Goal: Information Seeking & Learning: Understand process/instructions

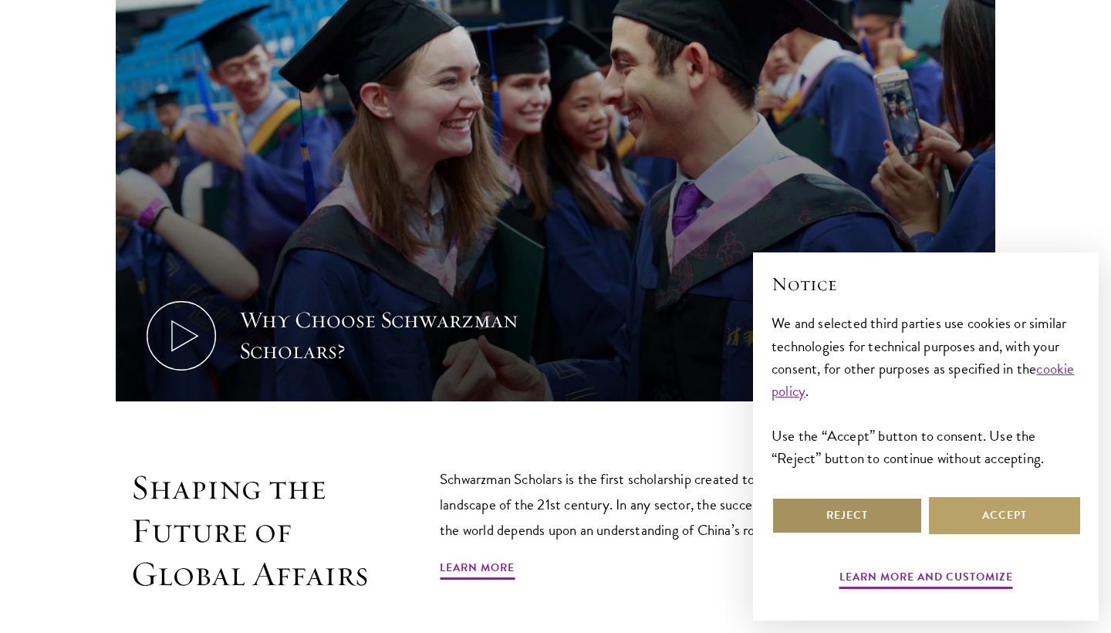
click at [871, 518] on button "Reject" at bounding box center [846, 515] width 151 height 37
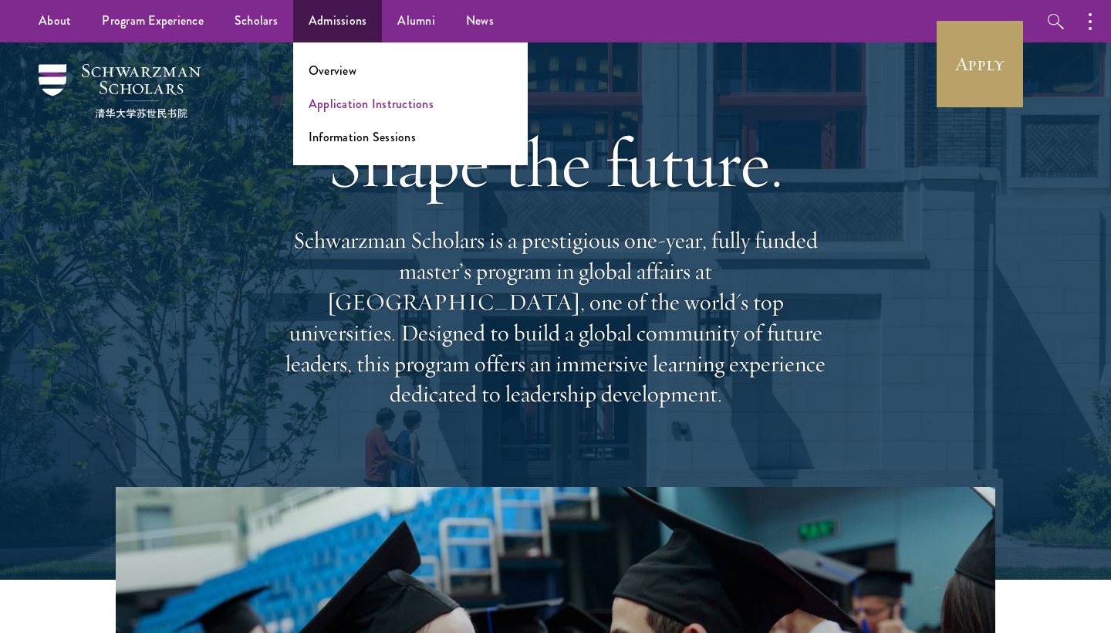
click at [349, 104] on link "Application Instructions" at bounding box center [371, 104] width 125 height 18
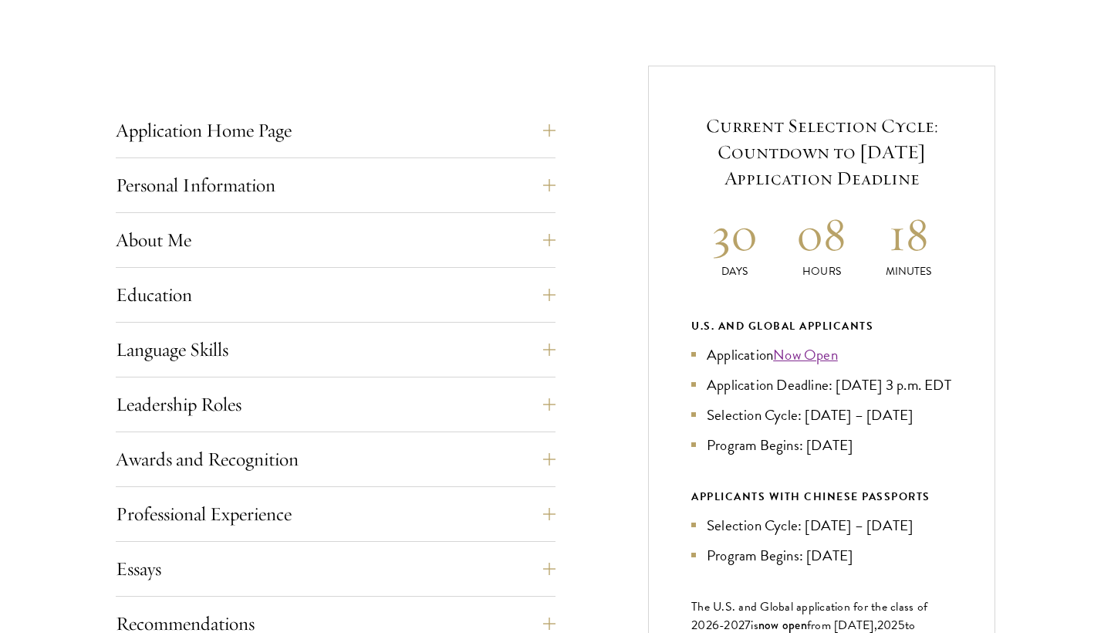
scroll to position [616, 0]
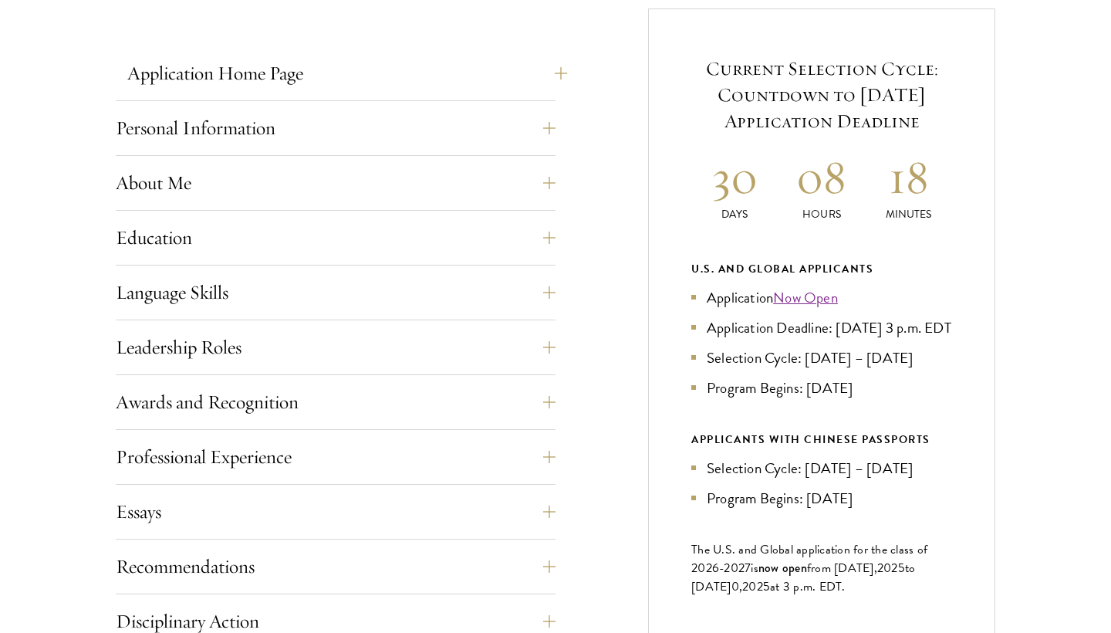
click at [546, 77] on button "Application Home Page" at bounding box center [347, 73] width 440 height 37
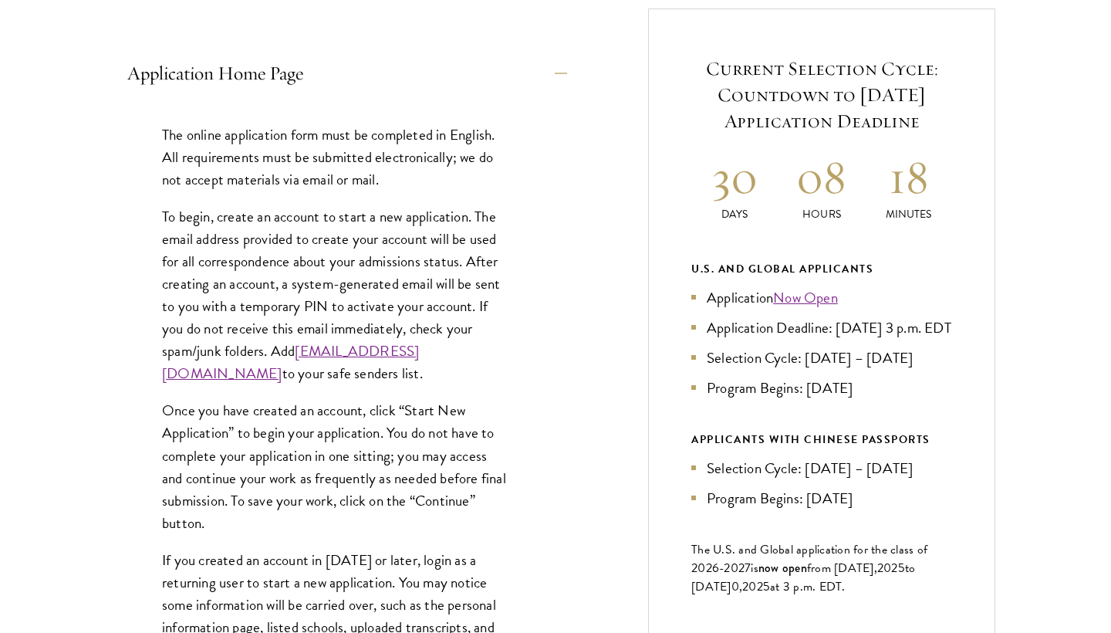
click at [550, 76] on button "Application Home Page" at bounding box center [347, 73] width 440 height 37
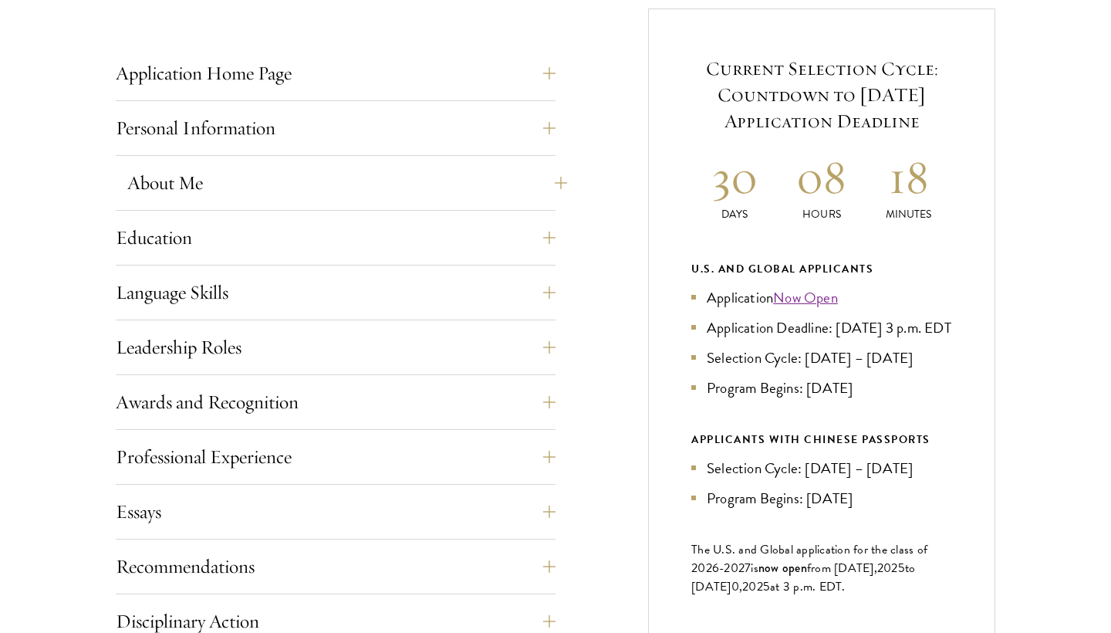
click at [546, 184] on button "About Me" at bounding box center [347, 182] width 440 height 37
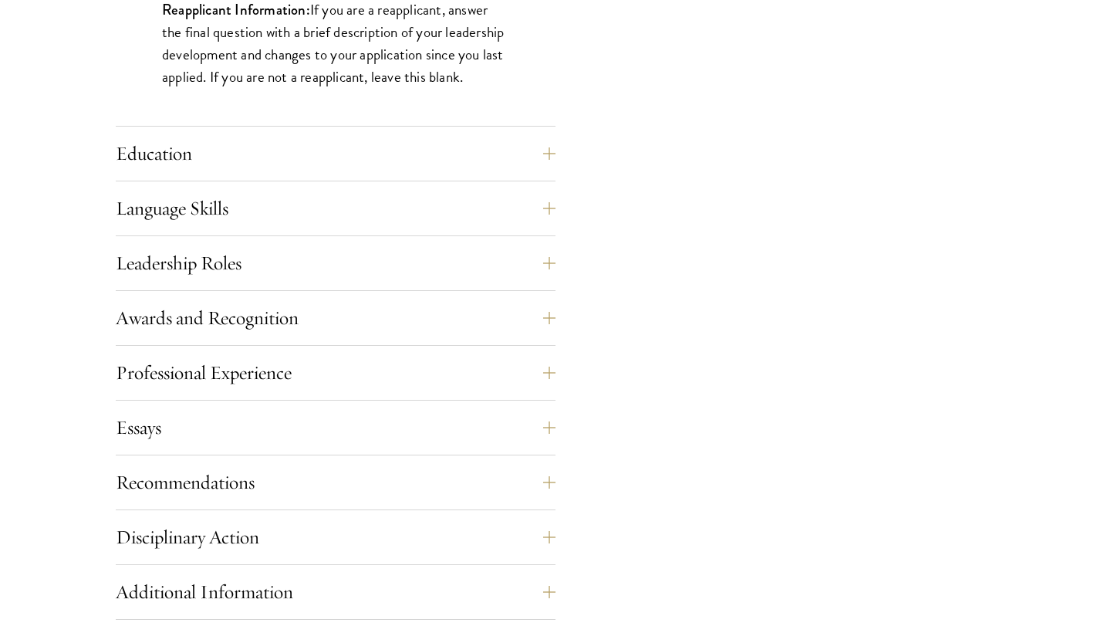
scroll to position [1475, 0]
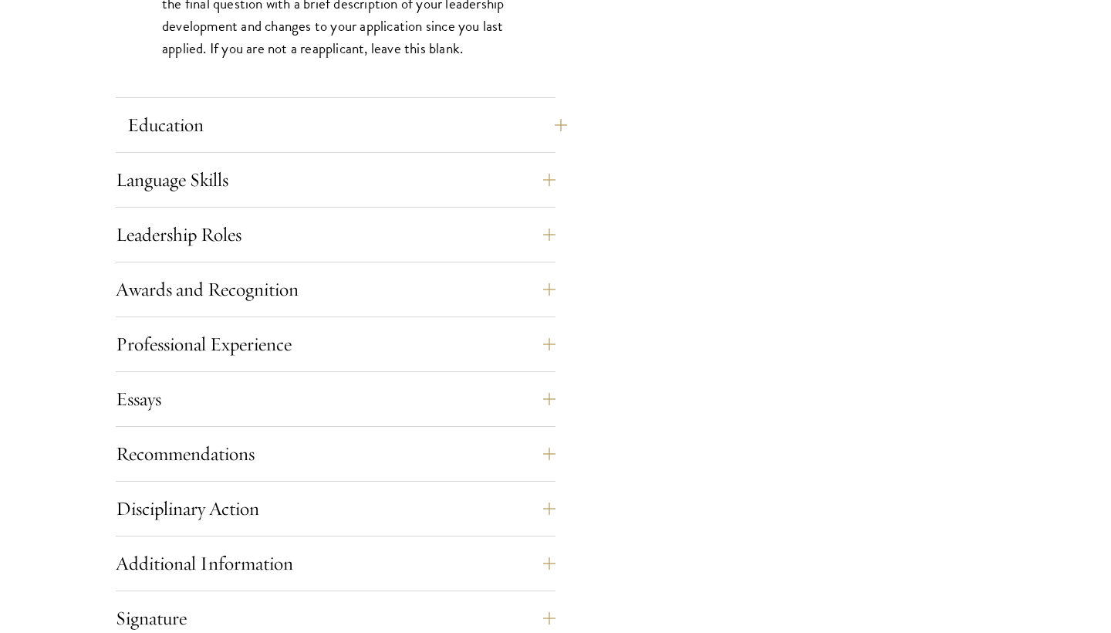
click at [555, 120] on button "Education" at bounding box center [347, 124] width 440 height 37
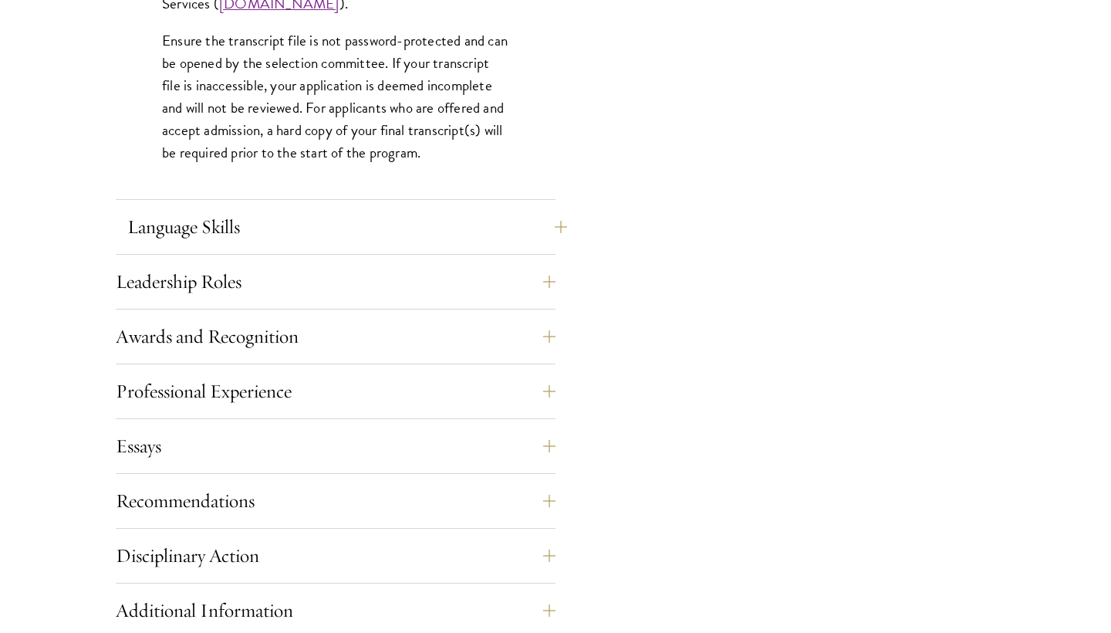
scroll to position [2542, 0]
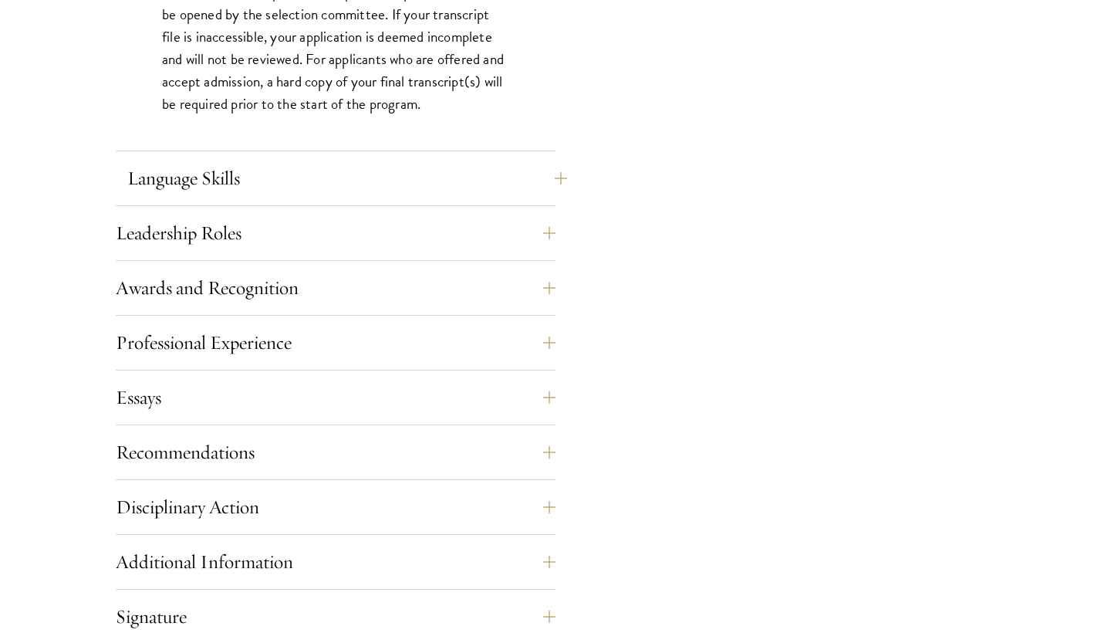
click at [549, 183] on button "Language Skills" at bounding box center [347, 178] width 440 height 37
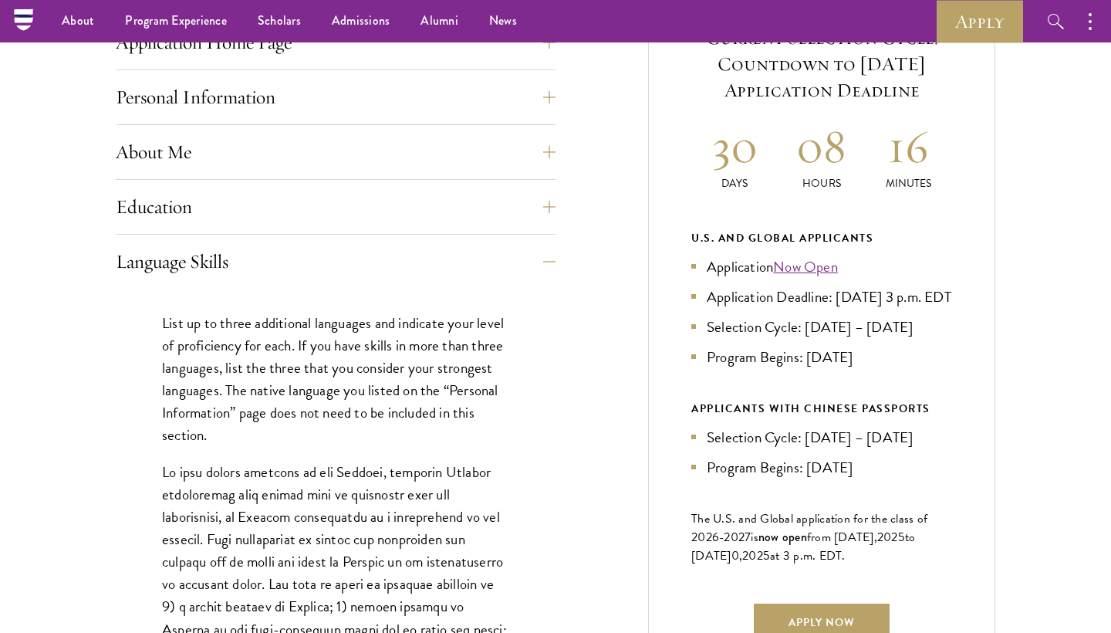
scroll to position [595, 0]
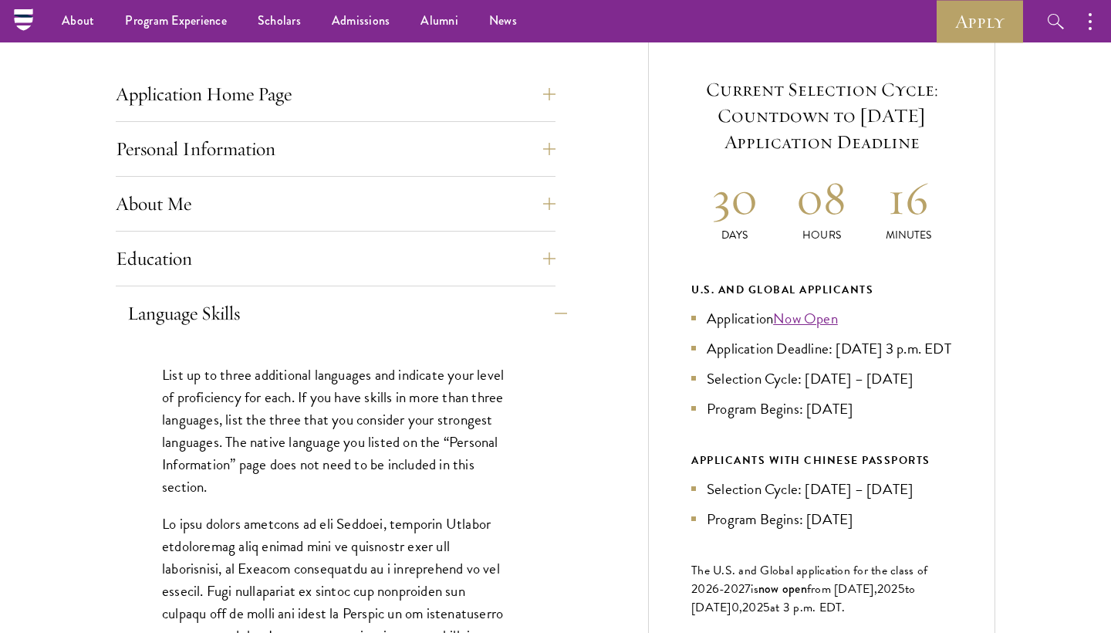
click at [553, 316] on button "Language Skills" at bounding box center [347, 313] width 440 height 37
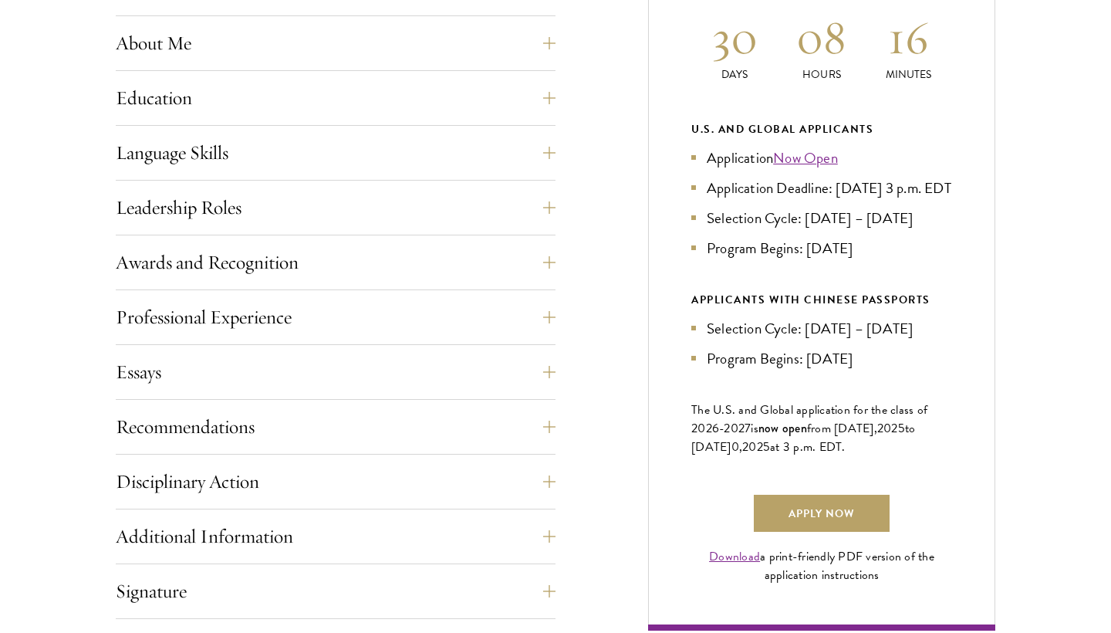
scroll to position [767, 0]
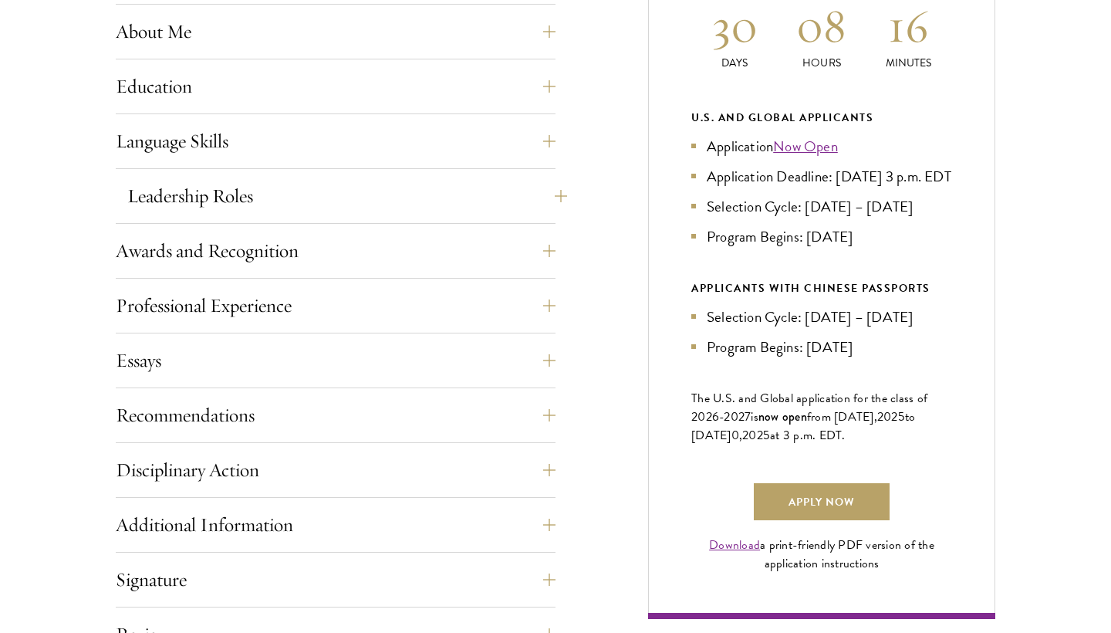
click at [546, 197] on button "Leadership Roles" at bounding box center [347, 195] width 440 height 37
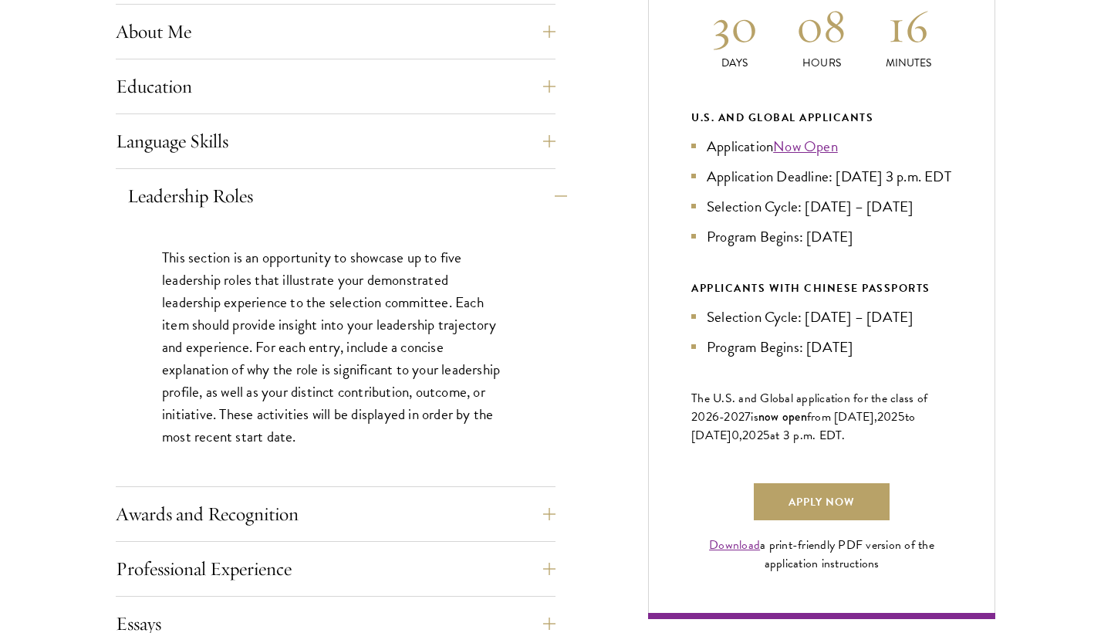
click at [551, 194] on button "Leadership Roles" at bounding box center [347, 195] width 440 height 37
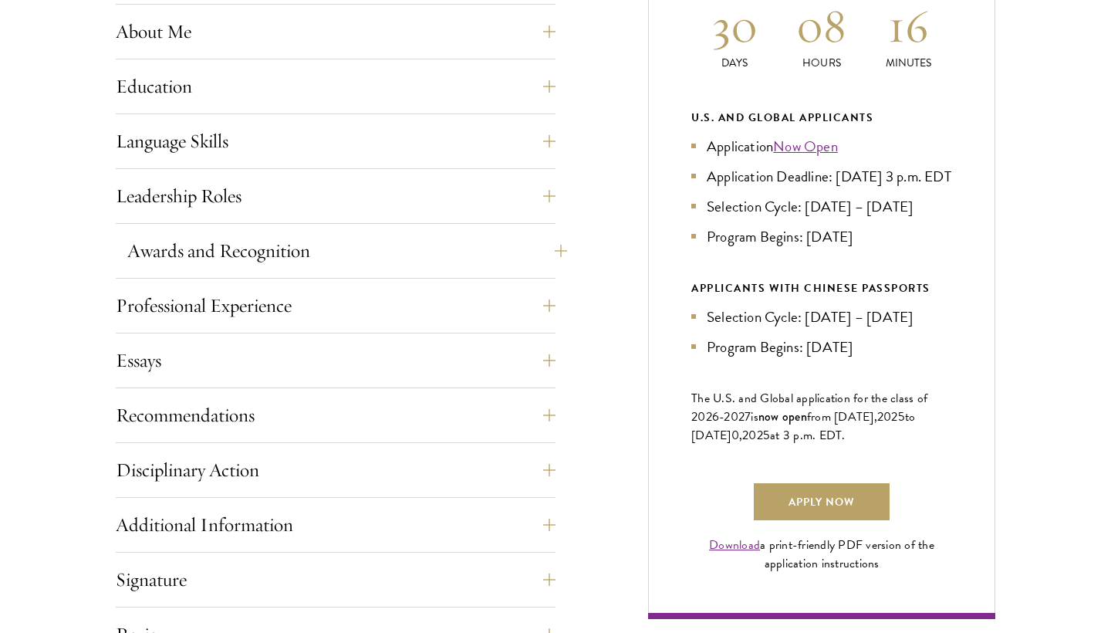
click at [554, 245] on button "Awards and Recognition" at bounding box center [347, 250] width 440 height 37
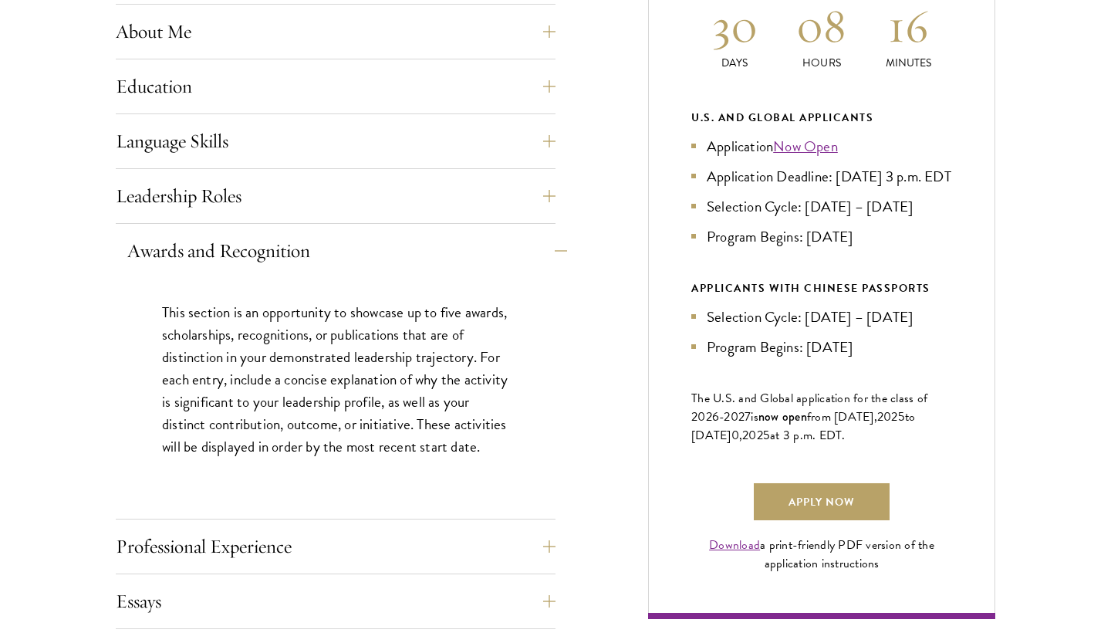
click at [548, 245] on button "Awards and Recognition" at bounding box center [347, 250] width 440 height 37
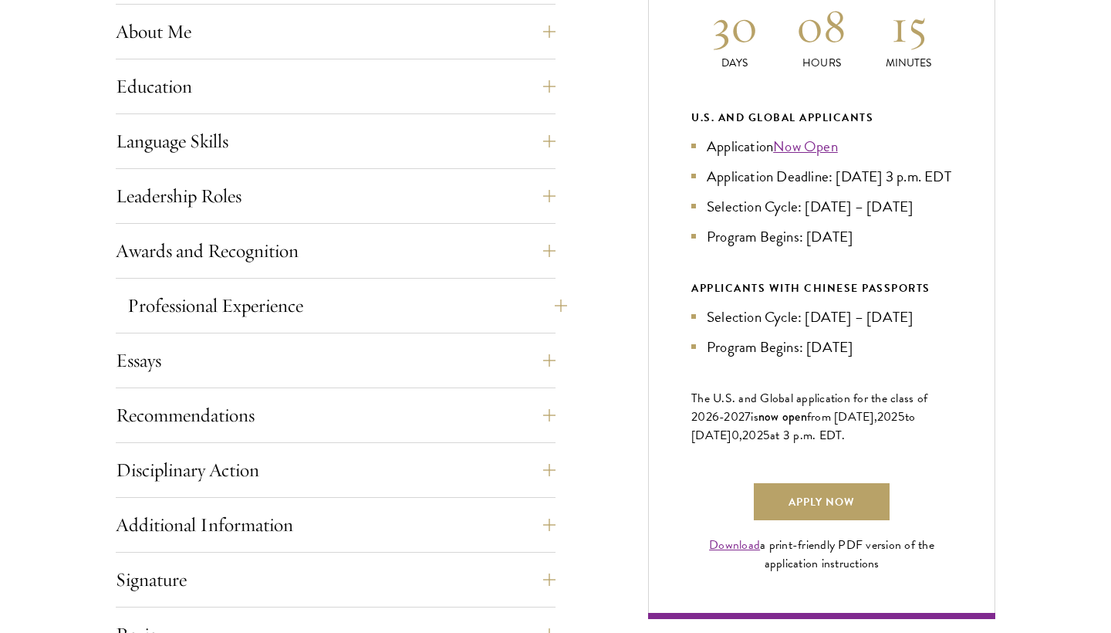
click at [546, 292] on button "Professional Experience" at bounding box center [347, 305] width 440 height 37
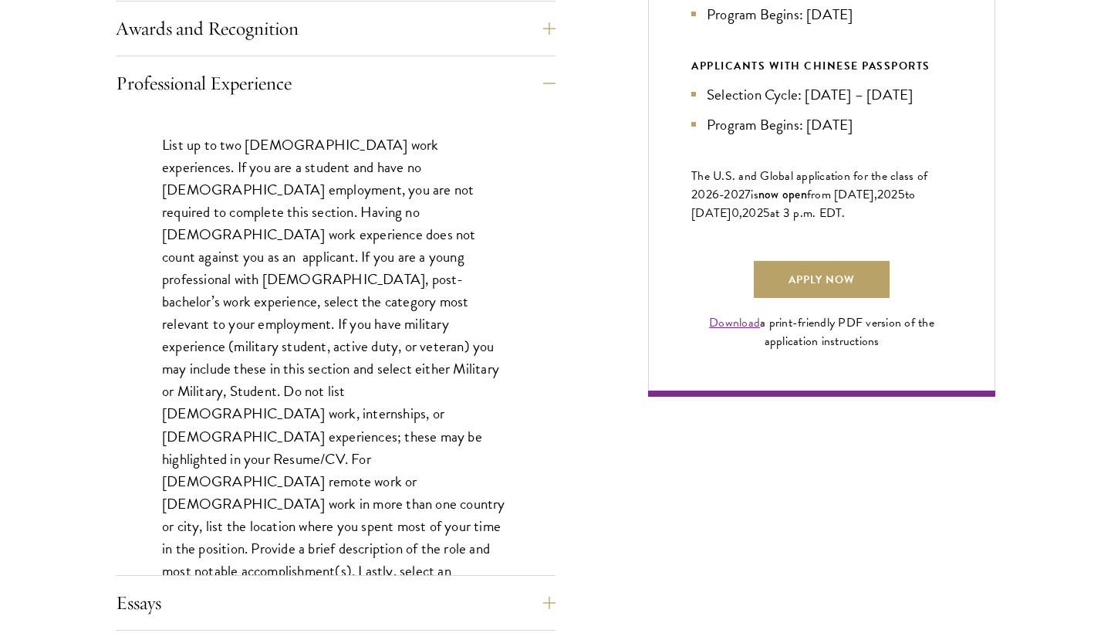
scroll to position [989, 0]
click at [552, 77] on button "Professional Experience" at bounding box center [347, 83] width 440 height 37
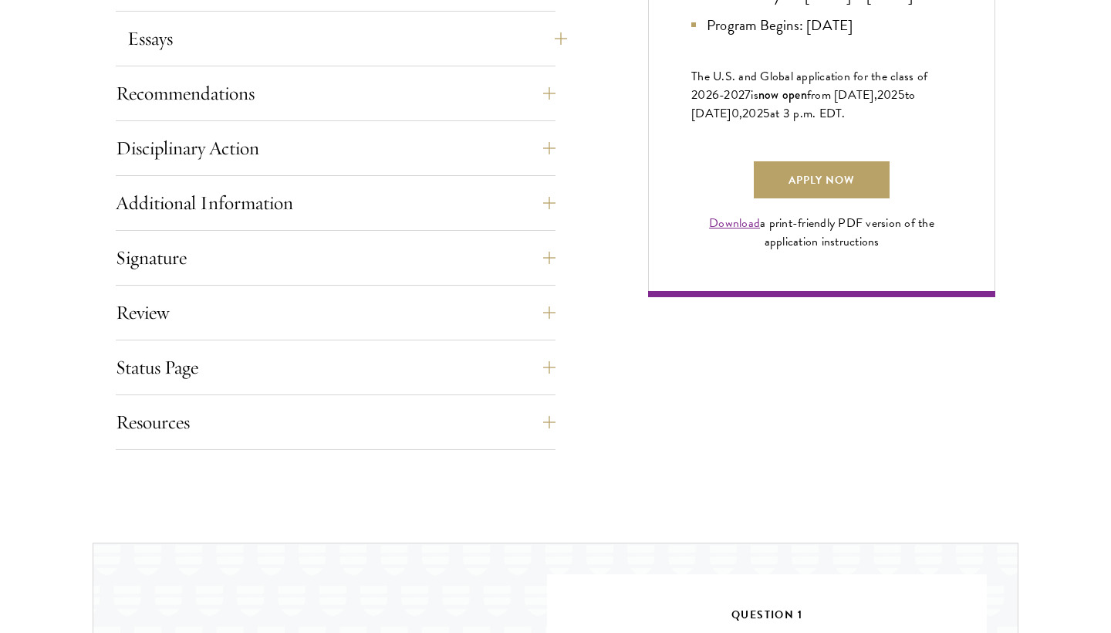
scroll to position [1092, 0]
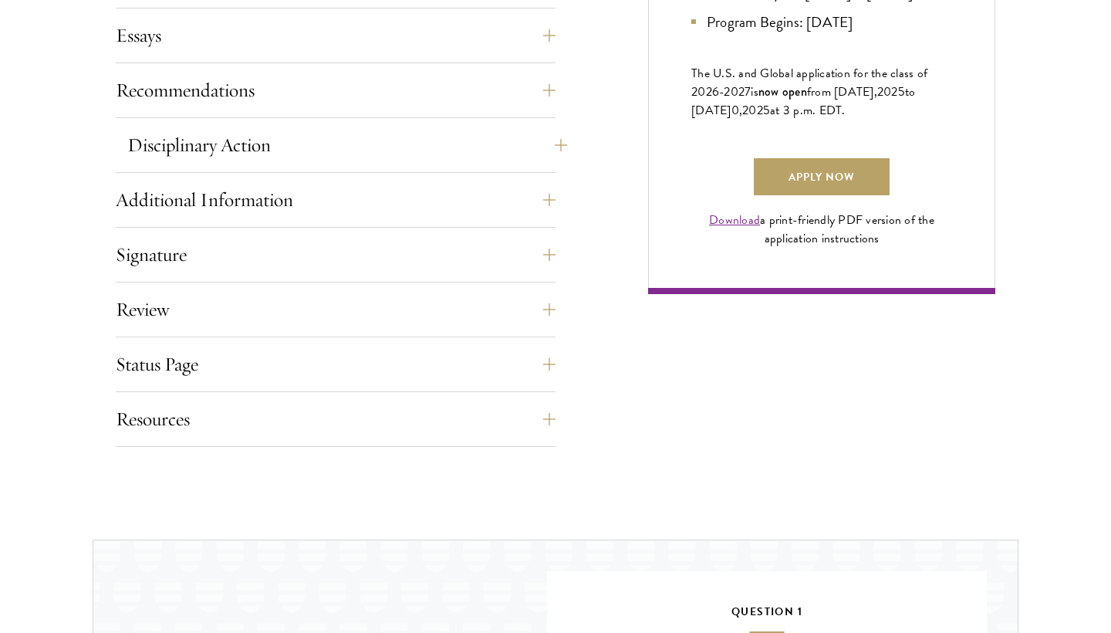
click at [545, 140] on button "Disciplinary Action" at bounding box center [347, 145] width 440 height 37
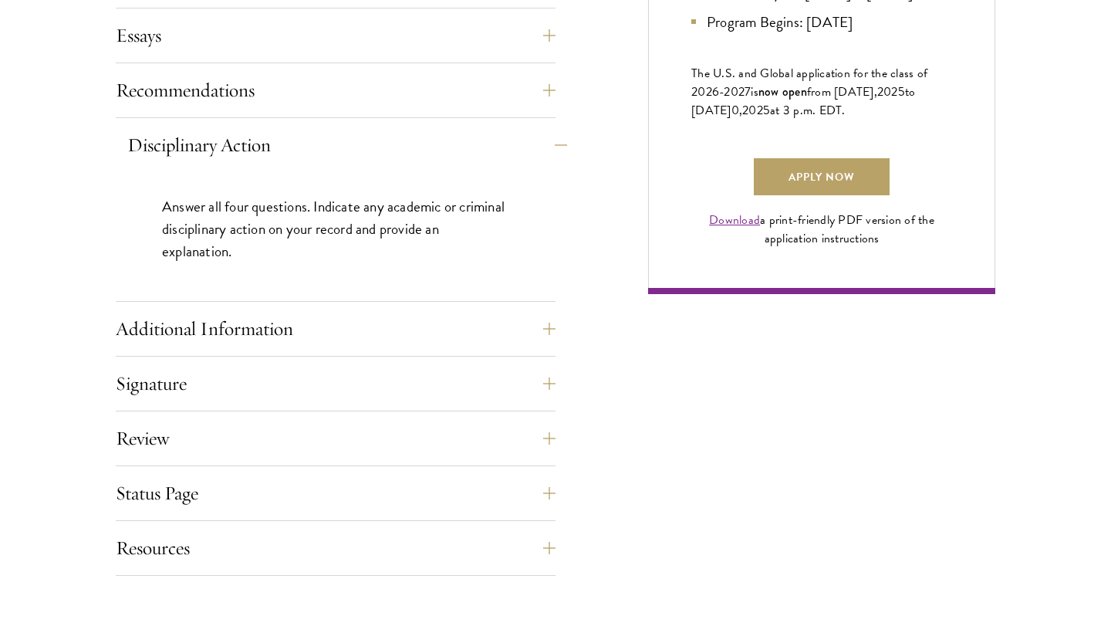
click at [548, 140] on button "Disciplinary Action" at bounding box center [347, 145] width 440 height 37
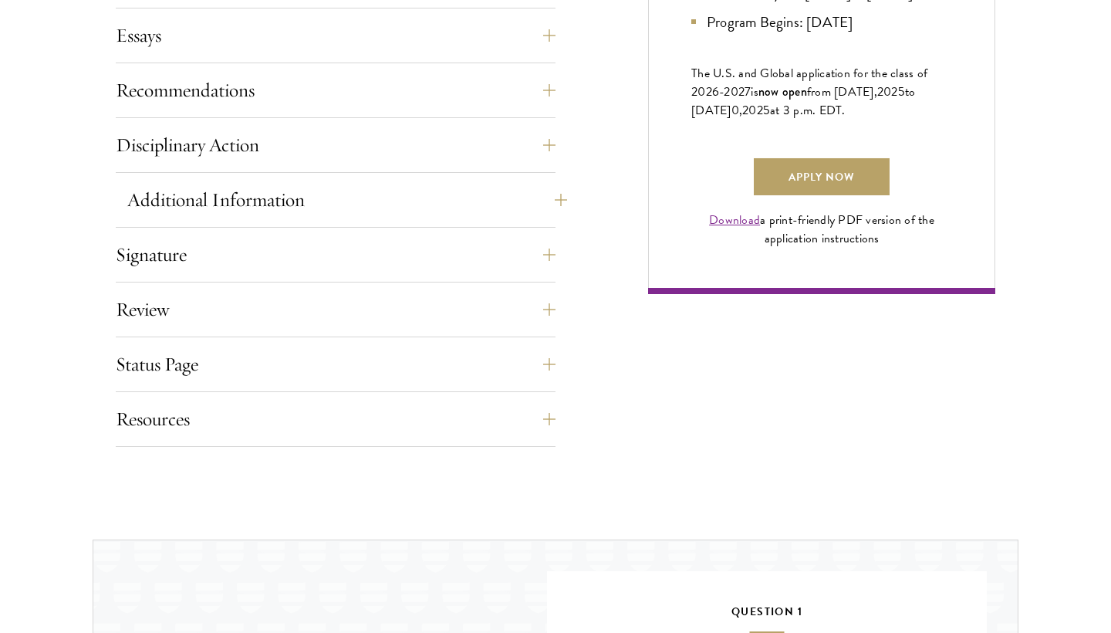
click at [552, 196] on button "Additional Information" at bounding box center [347, 199] width 440 height 37
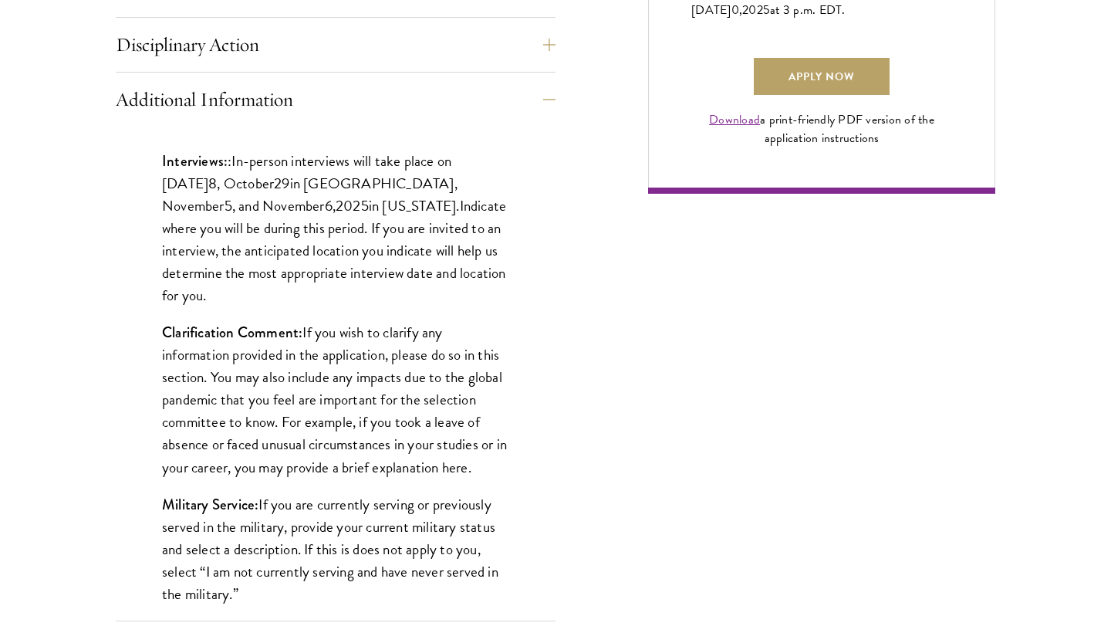
scroll to position [1195, 0]
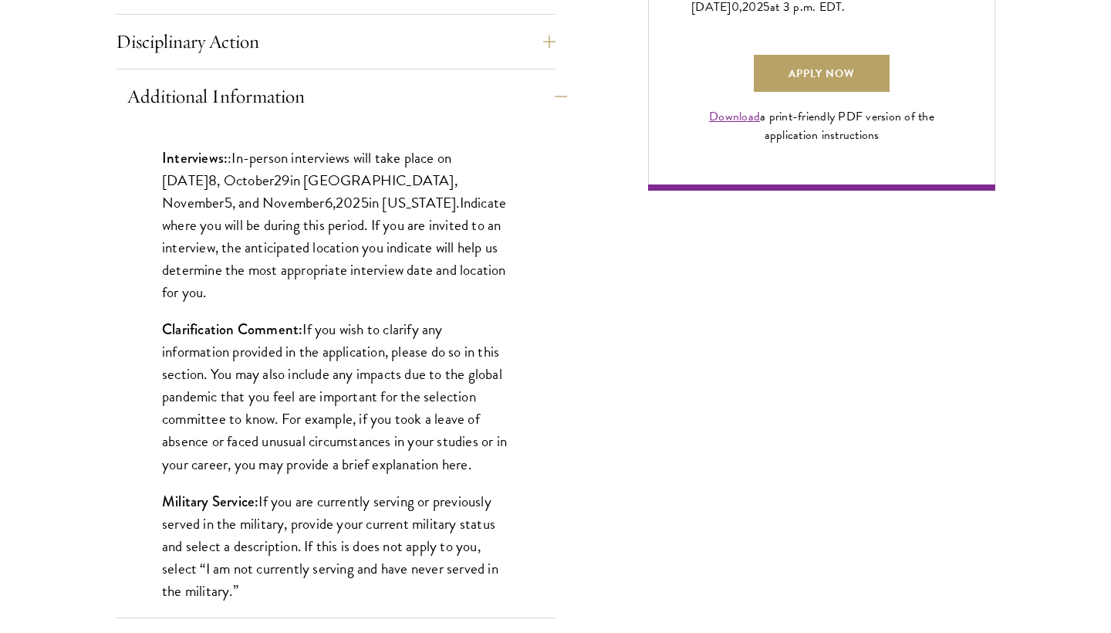
click at [548, 92] on button "Additional Information" at bounding box center [347, 96] width 440 height 37
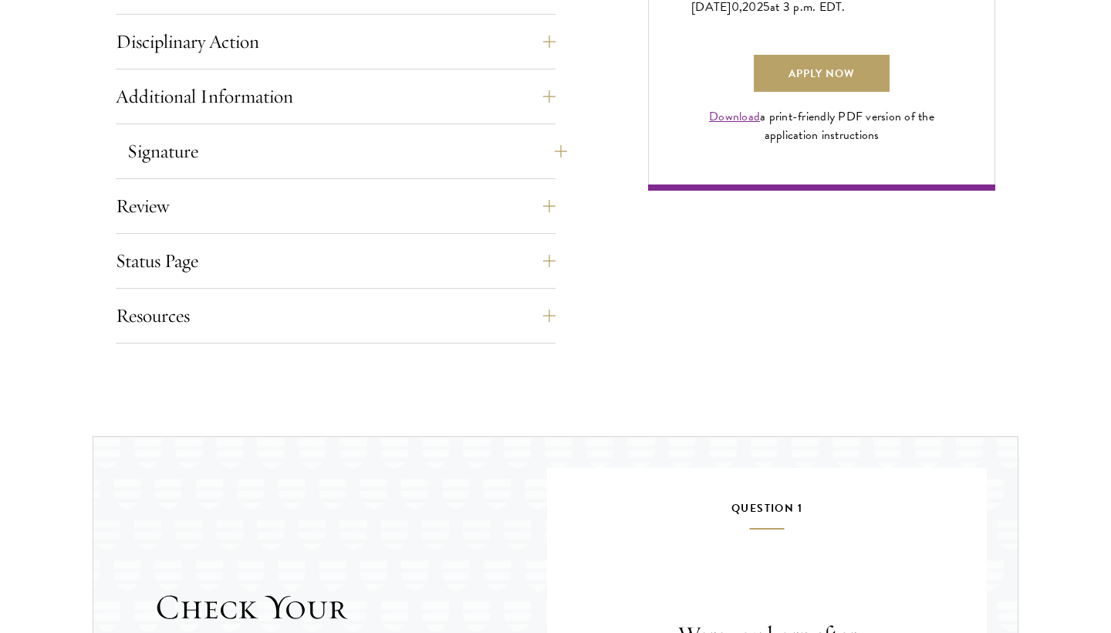
click at [553, 143] on button "Signature" at bounding box center [347, 151] width 440 height 37
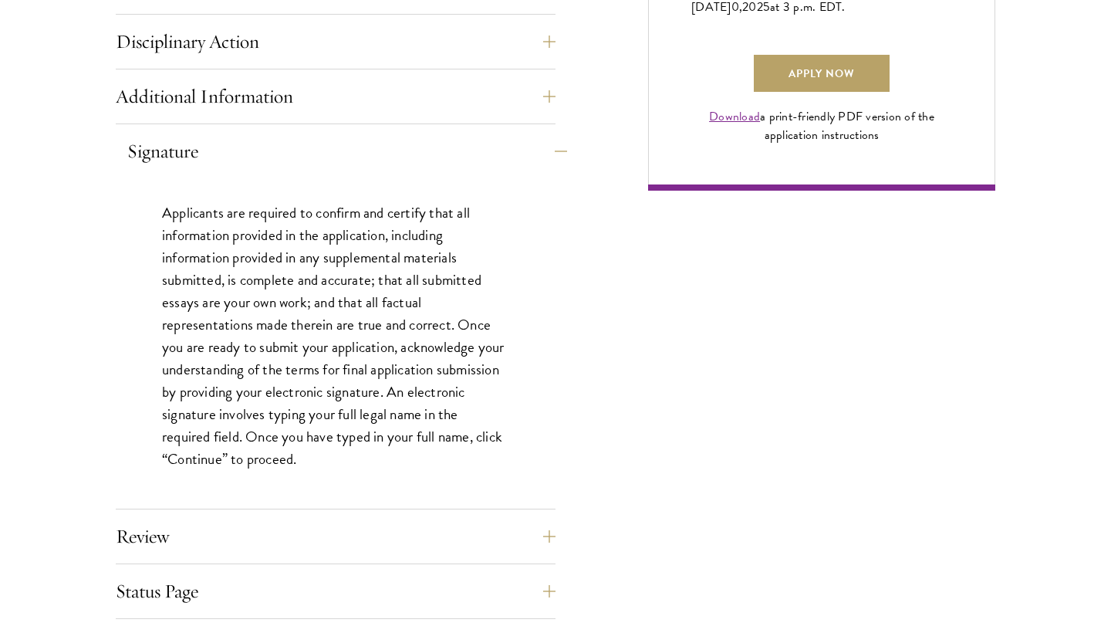
click at [552, 147] on button "Signature" at bounding box center [347, 151] width 440 height 37
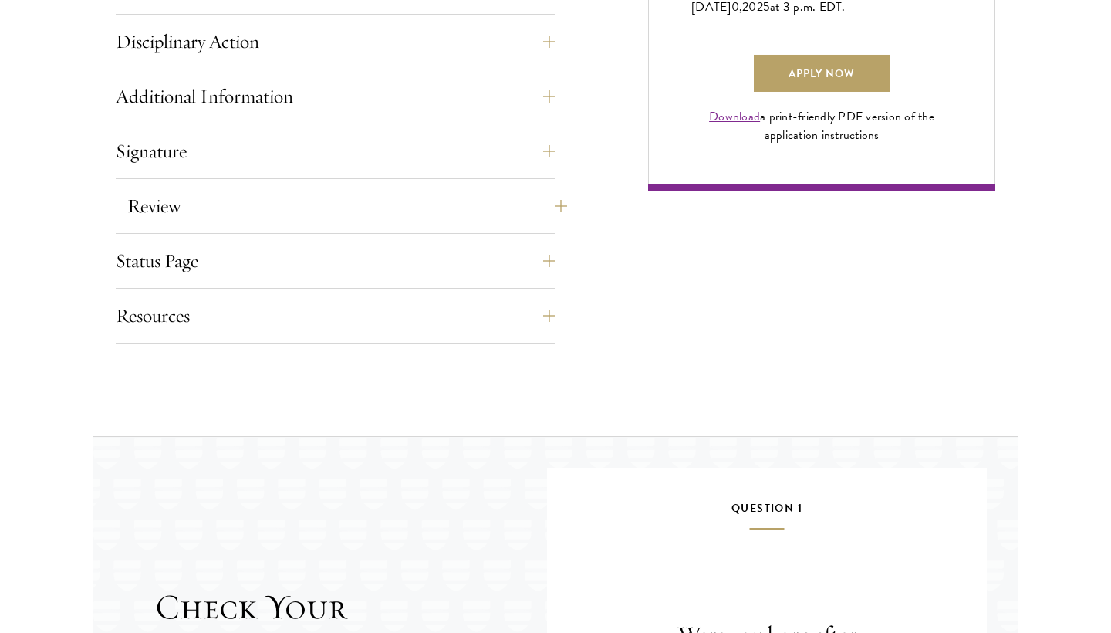
click at [551, 204] on button "Review" at bounding box center [347, 205] width 440 height 37
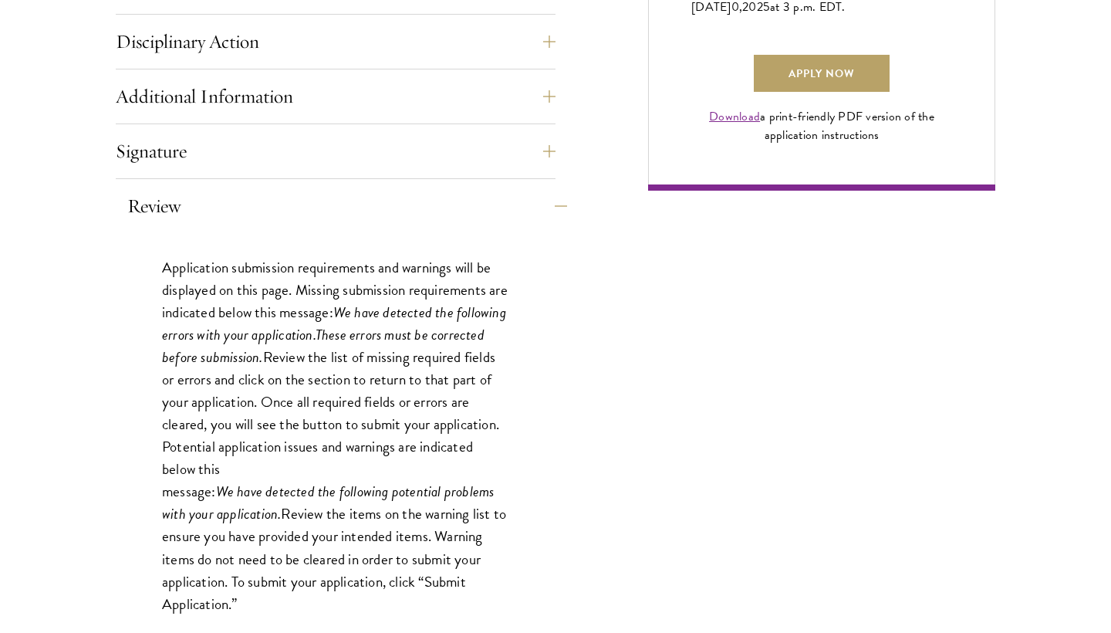
click at [551, 204] on button "Review" at bounding box center [347, 205] width 440 height 37
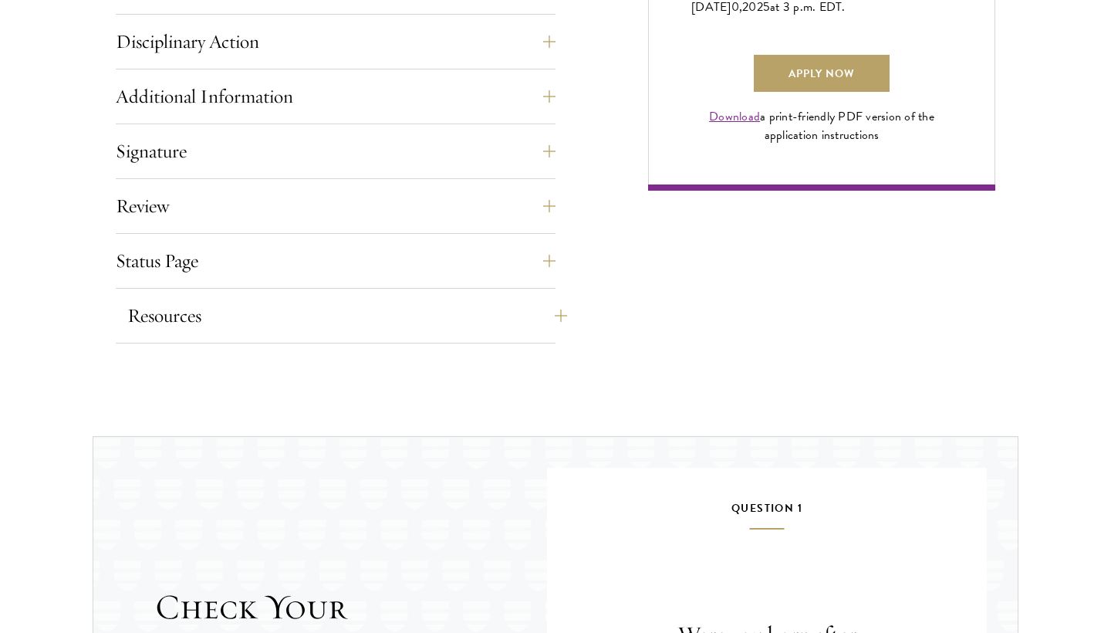
click at [548, 315] on button "Resources" at bounding box center [347, 315] width 440 height 37
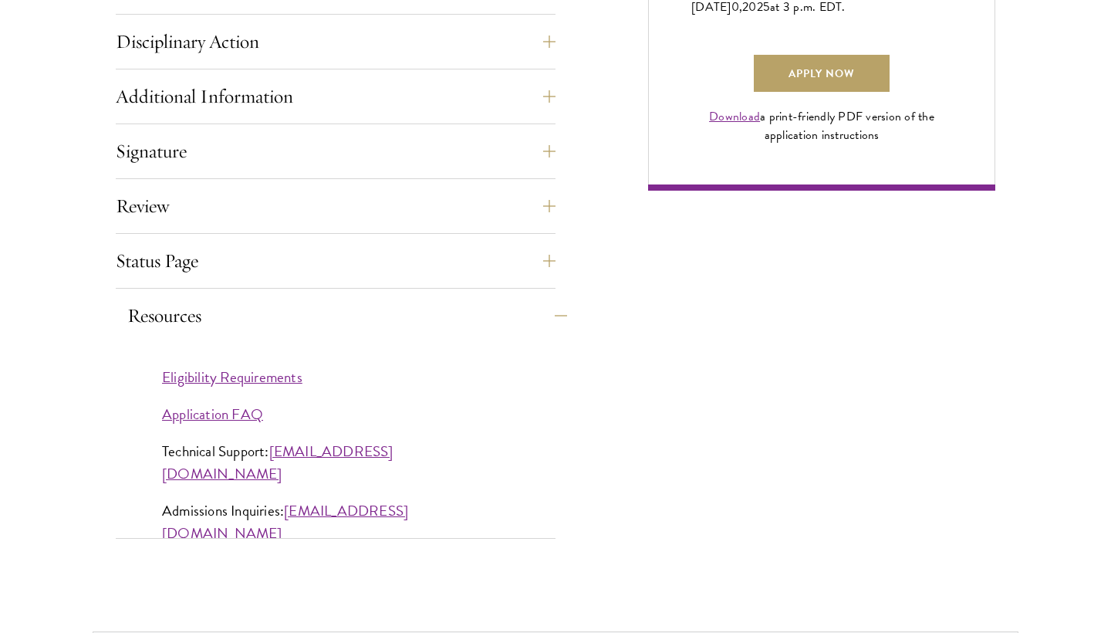
click at [545, 316] on button "Resources" at bounding box center [347, 315] width 440 height 37
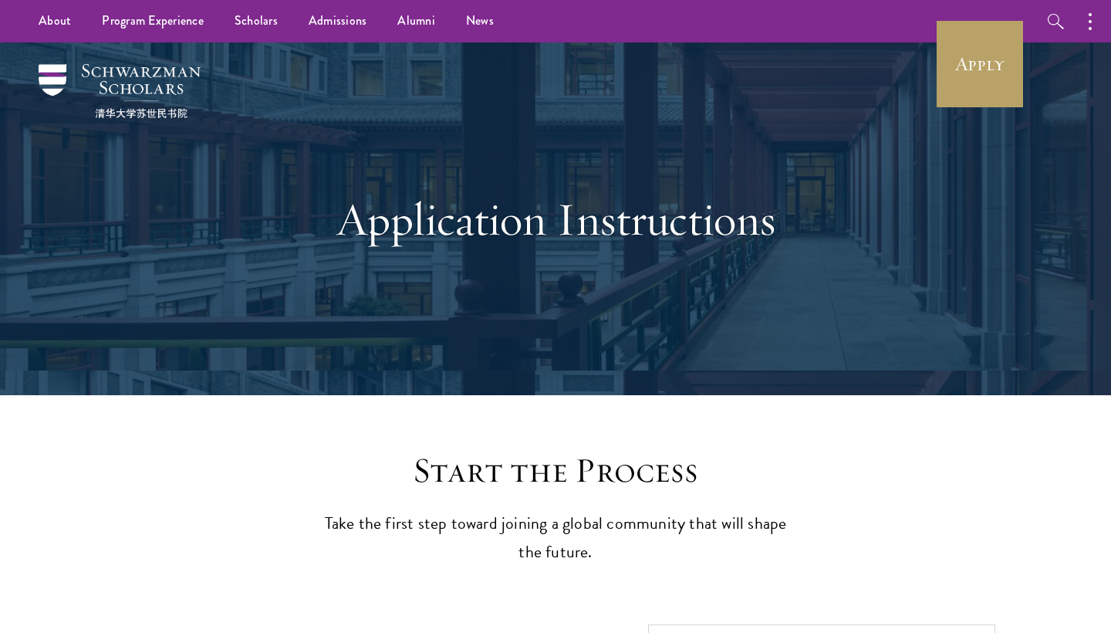
scroll to position [0, 0]
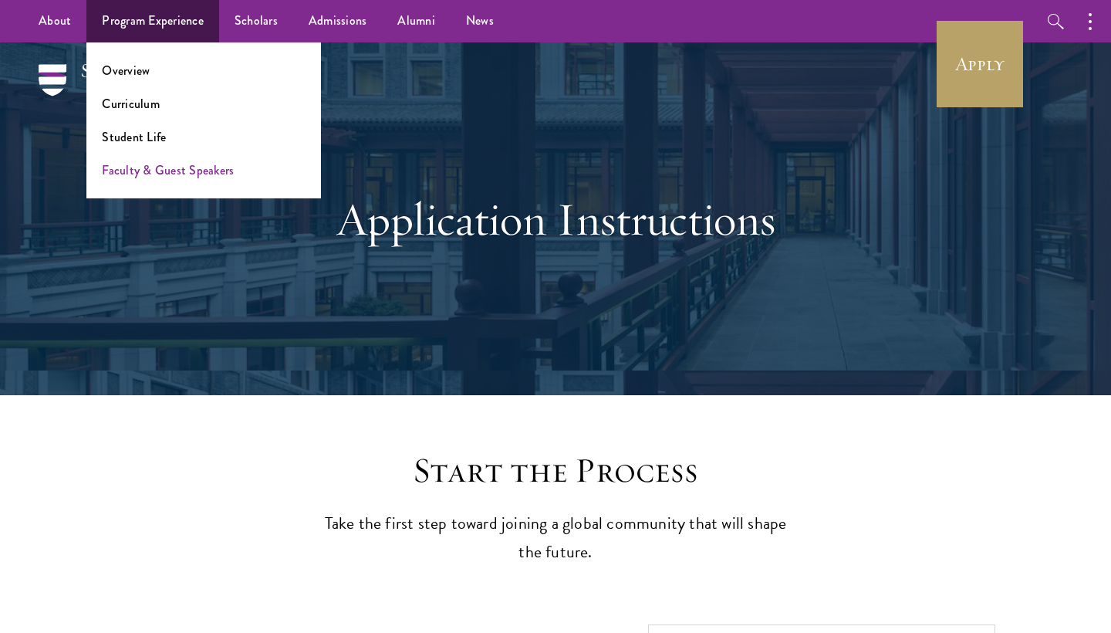
click at [154, 168] on link "Faculty & Guest Speakers" at bounding box center [168, 170] width 132 height 18
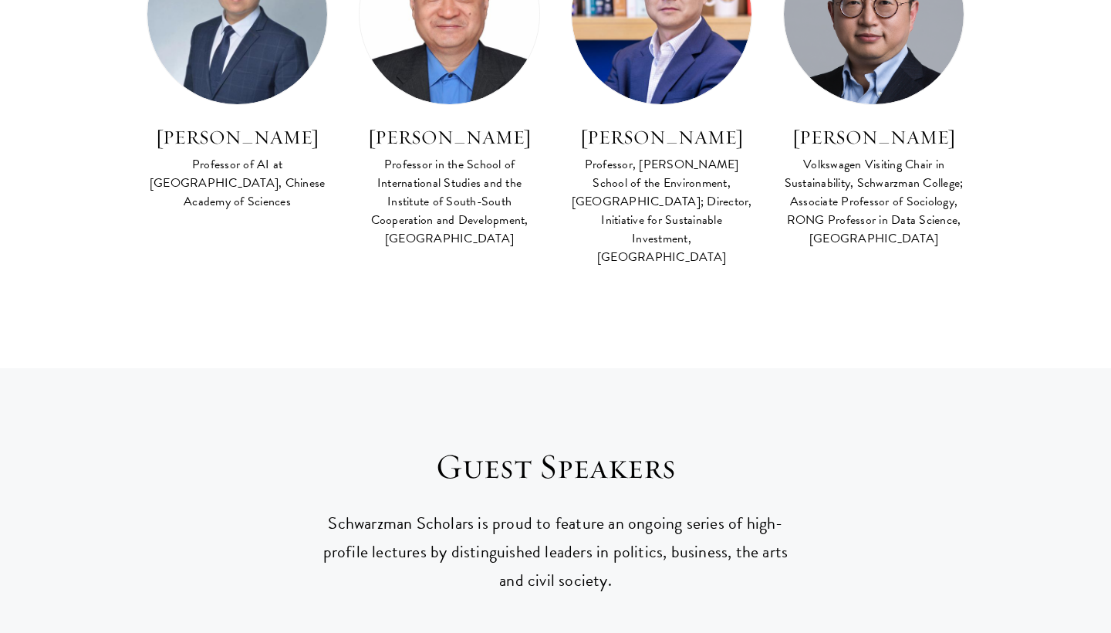
scroll to position [6019, 0]
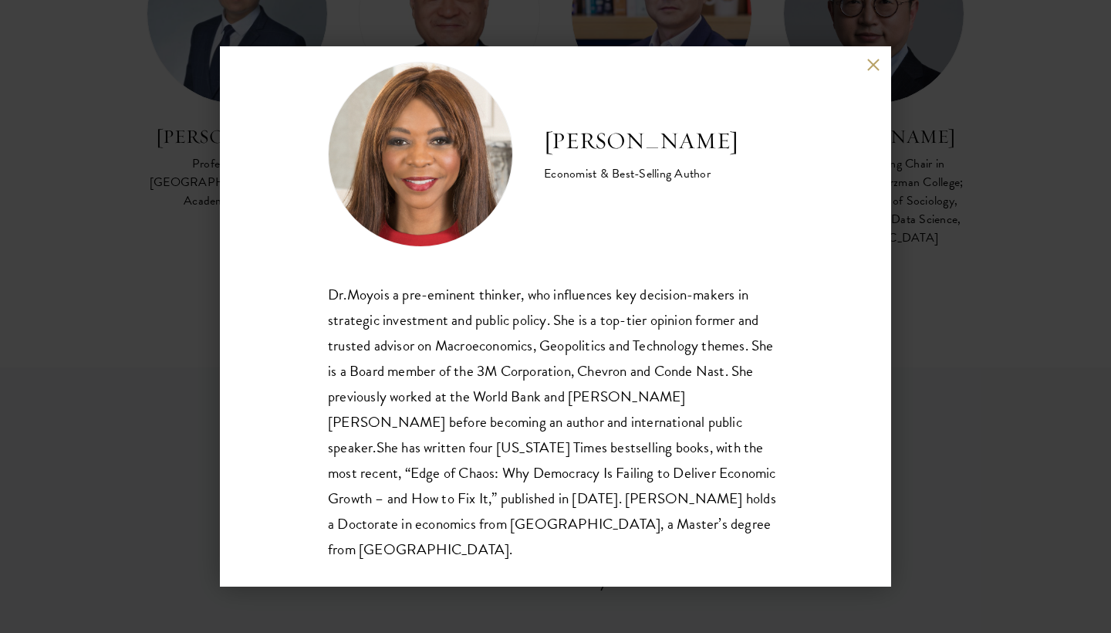
scroll to position [27, 0]
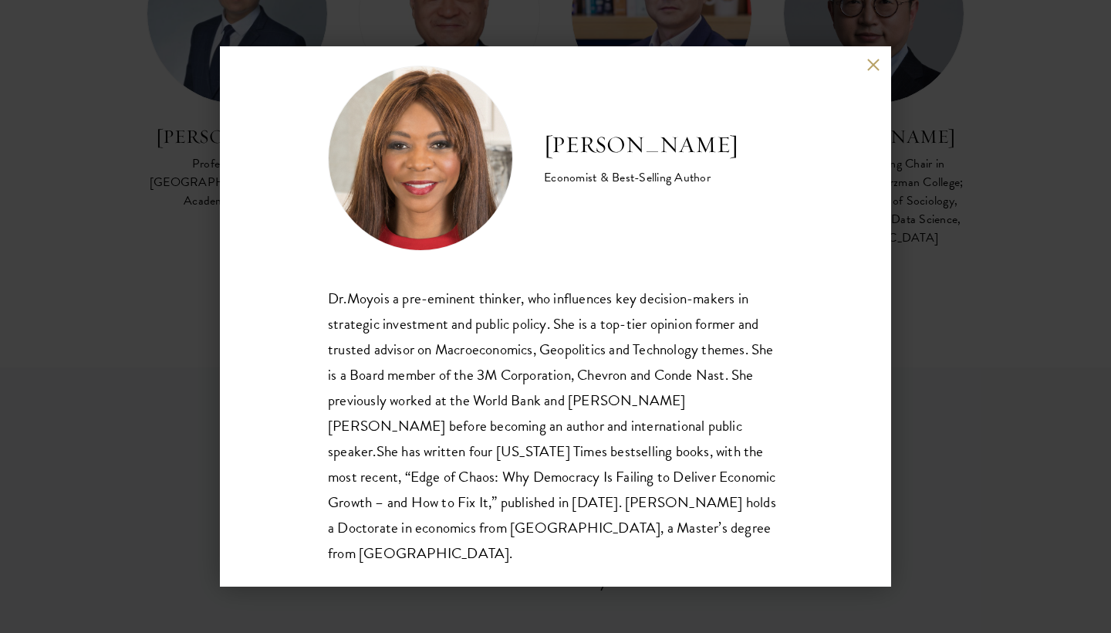
click at [873, 60] on button at bounding box center [872, 64] width 13 height 13
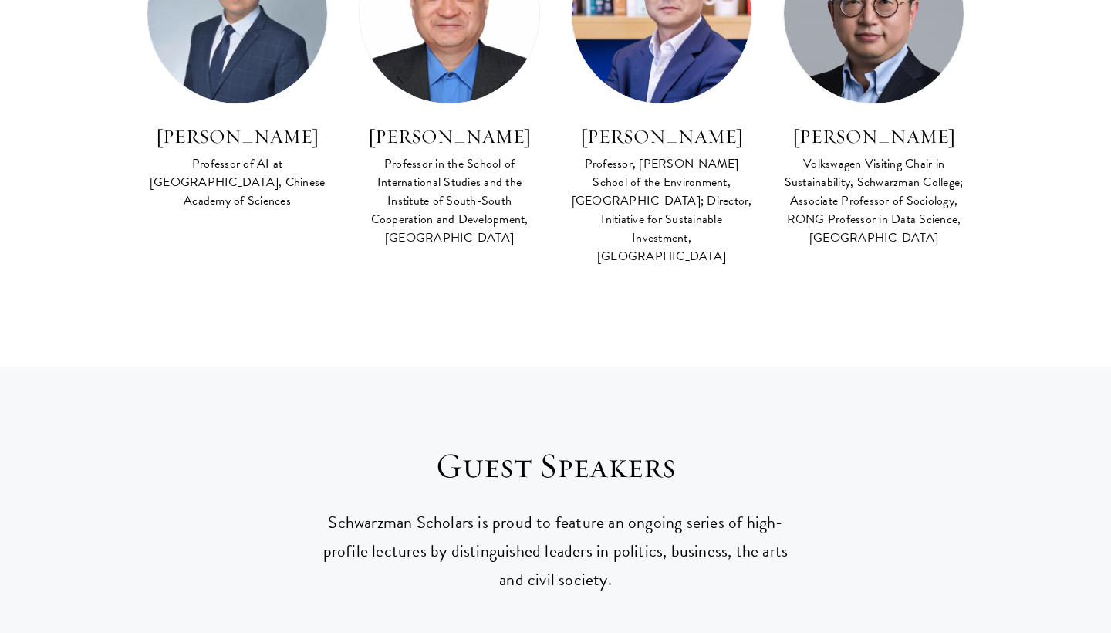
scroll to position [18, 0]
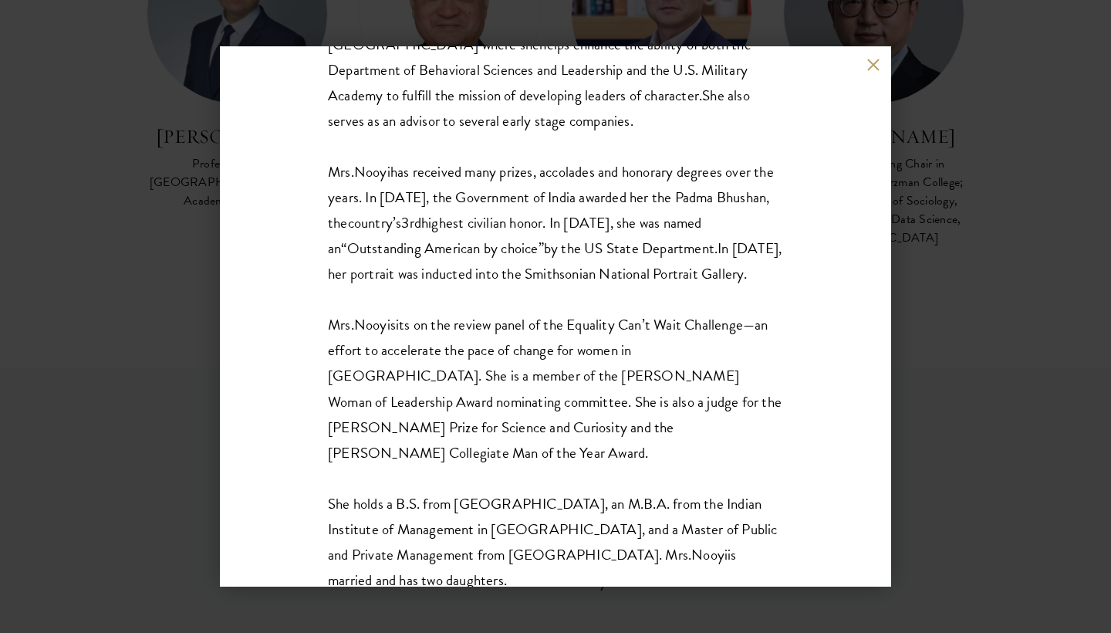
scroll to position [1834, 0]
click at [870, 62] on button at bounding box center [872, 64] width 13 height 13
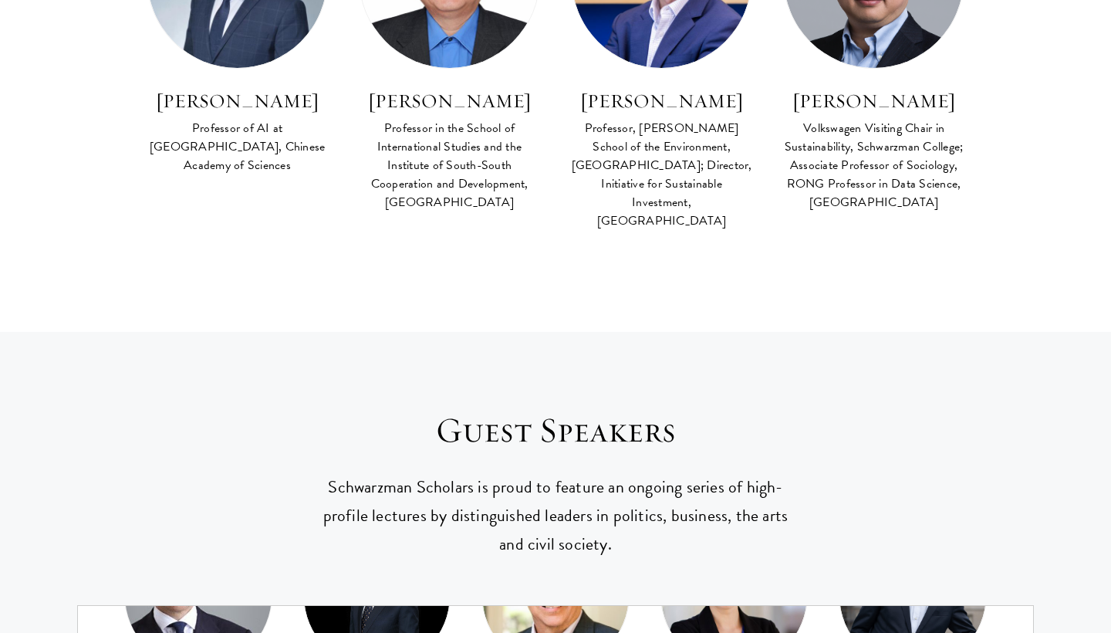
scroll to position [348, 0]
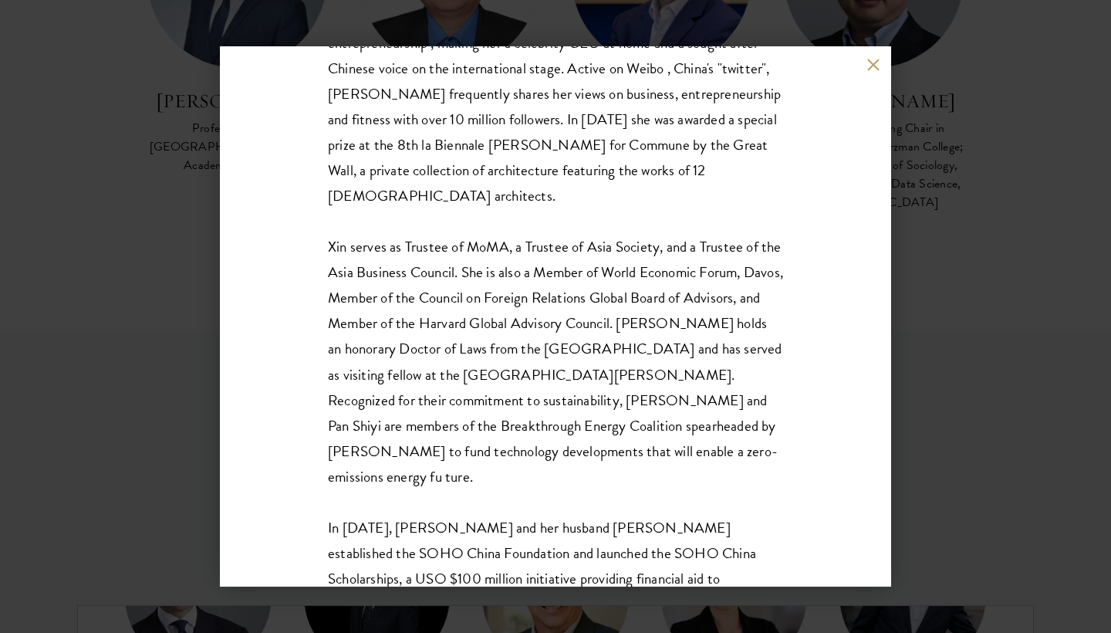
scroll to position [765, 0]
click at [862, 65] on div "Zhang Xin Co-Founder & CEO, SOHO China SOHO China CEO Xin (Shynn) Zhang is one …" at bounding box center [555, 316] width 671 height 540
click at [874, 66] on button at bounding box center [872, 64] width 13 height 13
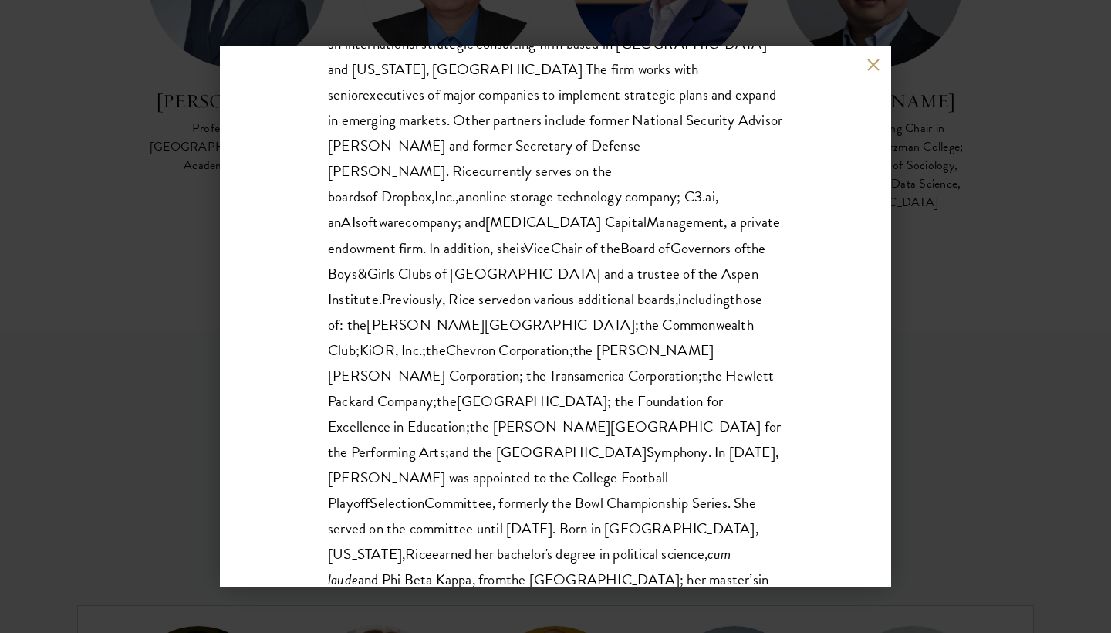
scroll to position [1453, 0]
click at [873, 72] on div "Condoleezza Rice 66th United States Secretary Of State Condoleezza Rice is the …" at bounding box center [555, 316] width 671 height 540
click at [872, 67] on button at bounding box center [872, 64] width 13 height 13
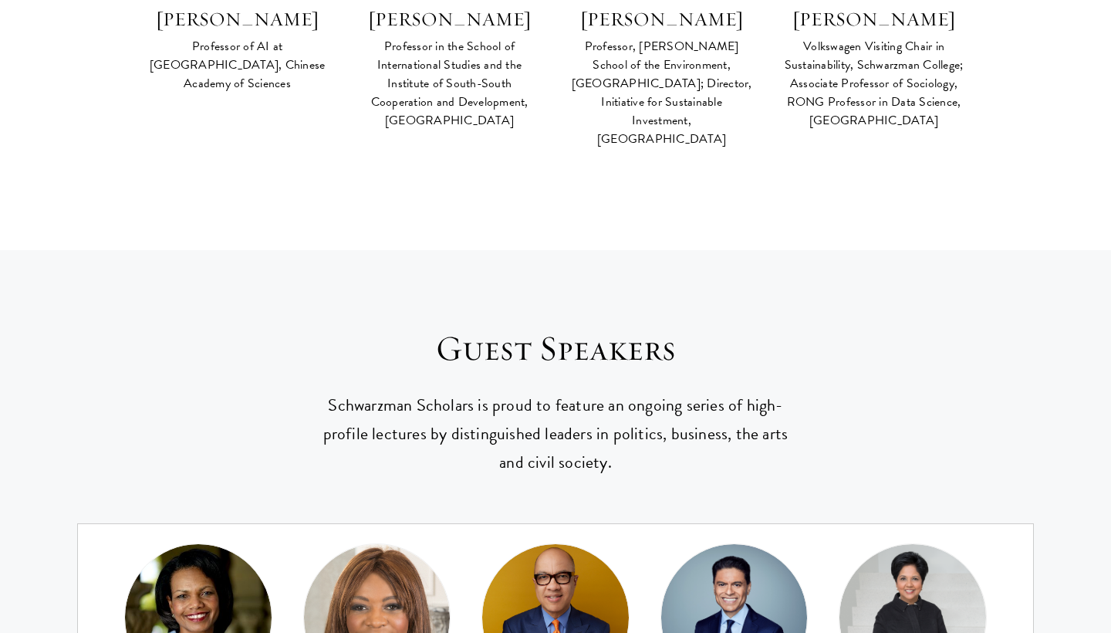
scroll to position [6136, 0]
click at [558, 537] on img at bounding box center [555, 617] width 161 height 161
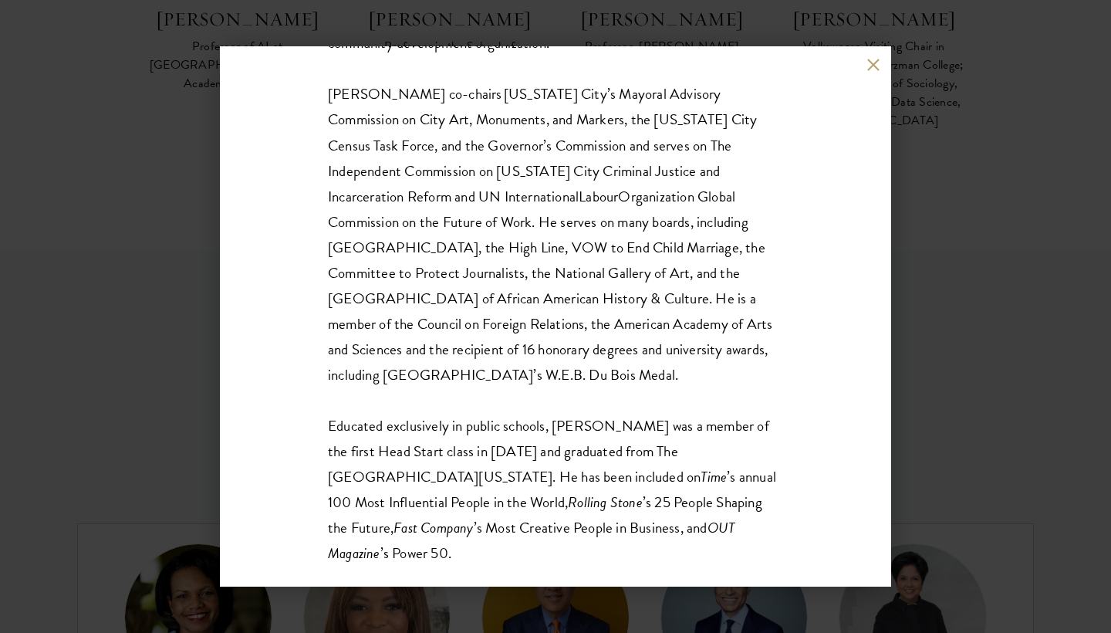
scroll to position [460, 0]
click at [872, 61] on button at bounding box center [872, 64] width 13 height 13
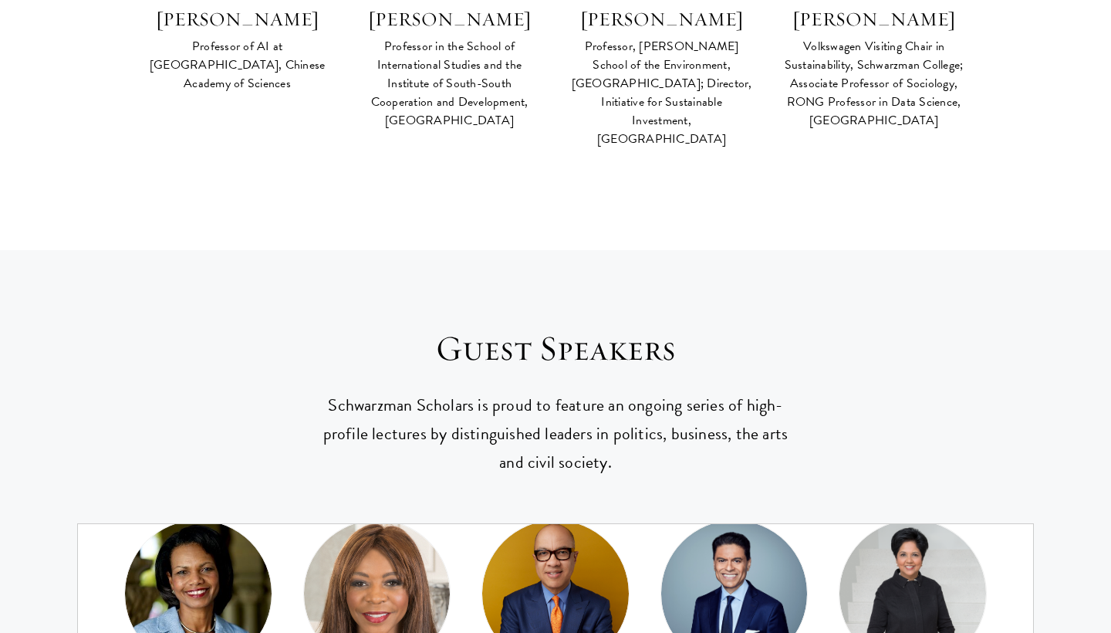
scroll to position [23, 0]
click at [717, 514] on img at bounding box center [733, 594] width 161 height 160
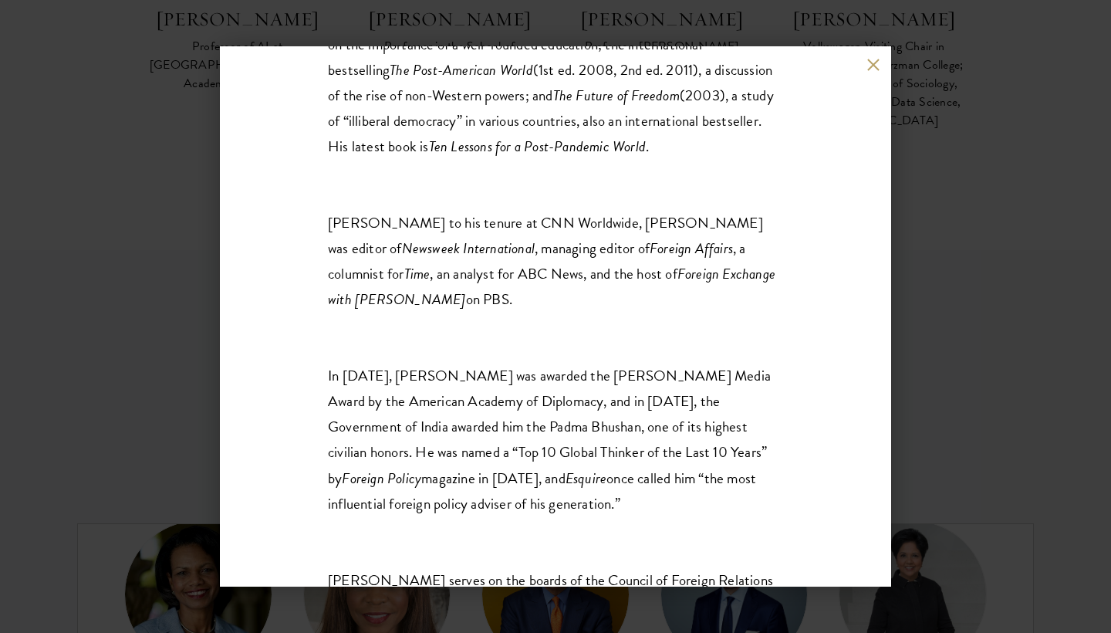
scroll to position [1223, 0]
click at [877, 60] on button at bounding box center [872, 64] width 13 height 13
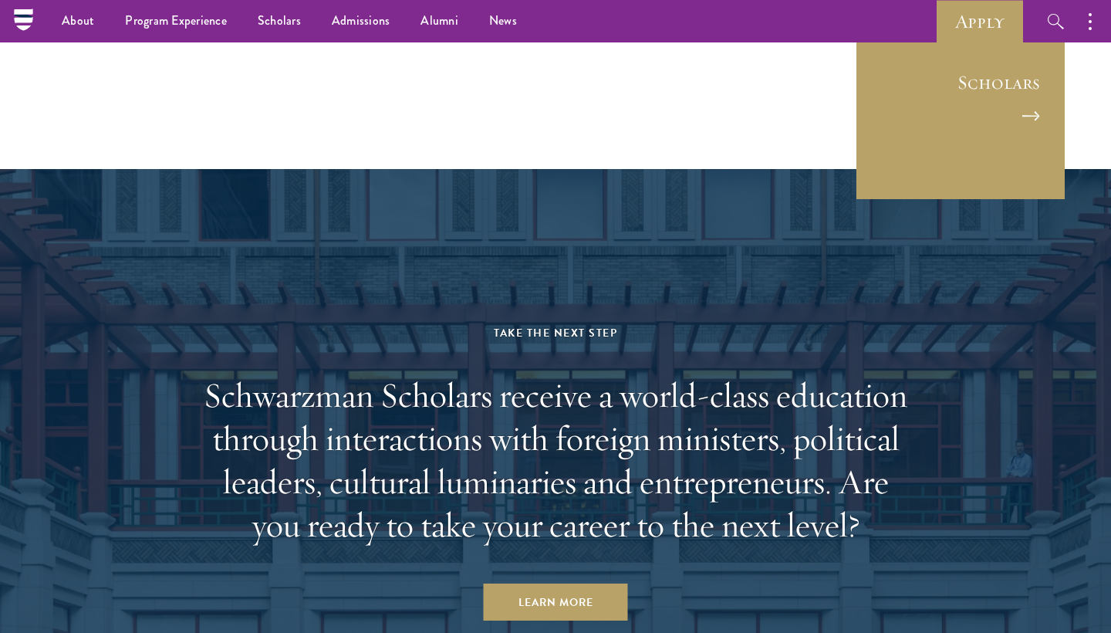
scroll to position [7837, 0]
